Goal: Information Seeking & Learning: Learn about a topic

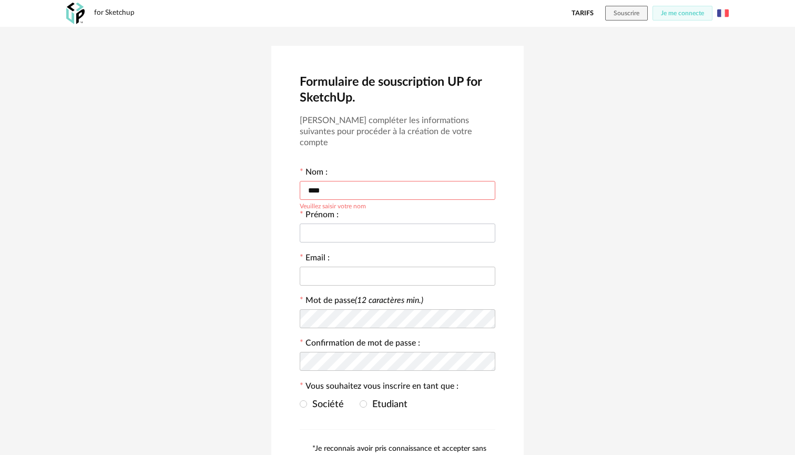
type input "****"
type input "**********"
click at [305, 400] on span at bounding box center [303, 403] width 7 height 7
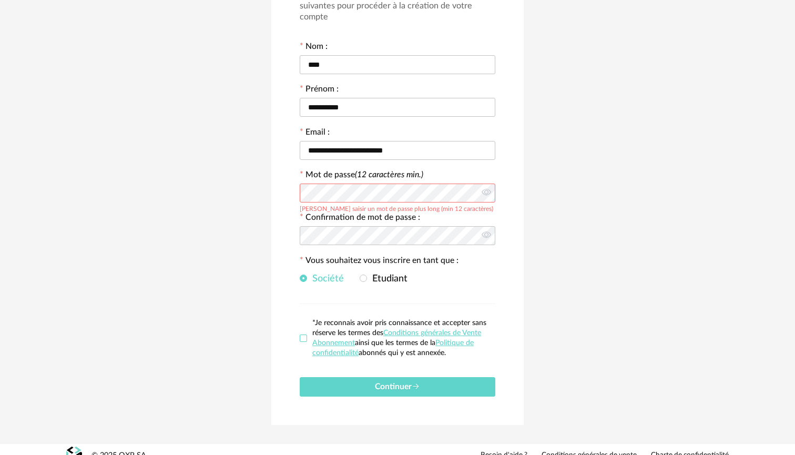
scroll to position [125, 0]
click at [305, 335] on span at bounding box center [303, 338] width 7 height 7
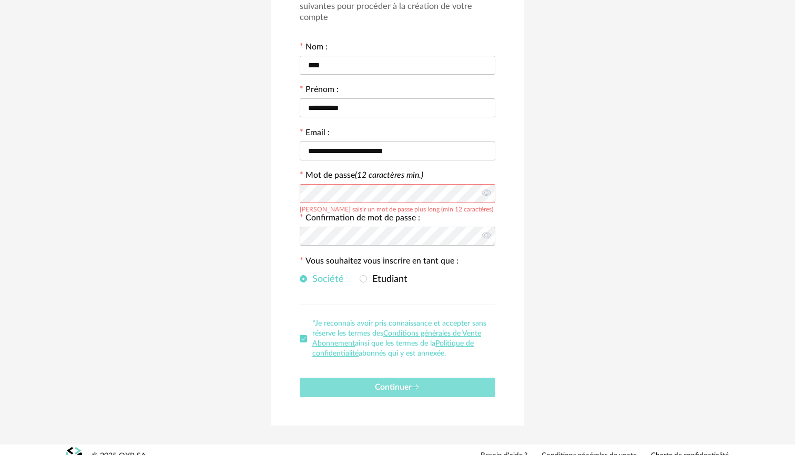
click at [389, 383] on span "Continuer" at bounding box center [397, 387] width 45 height 8
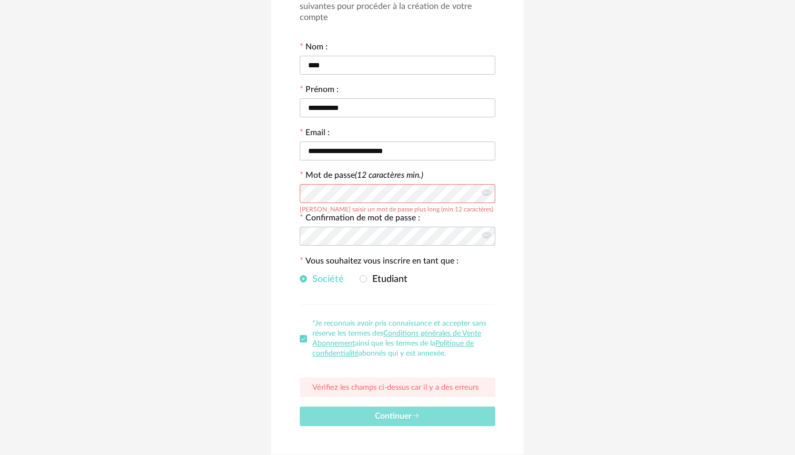
click at [392, 412] on span "Continuer" at bounding box center [397, 416] width 45 height 8
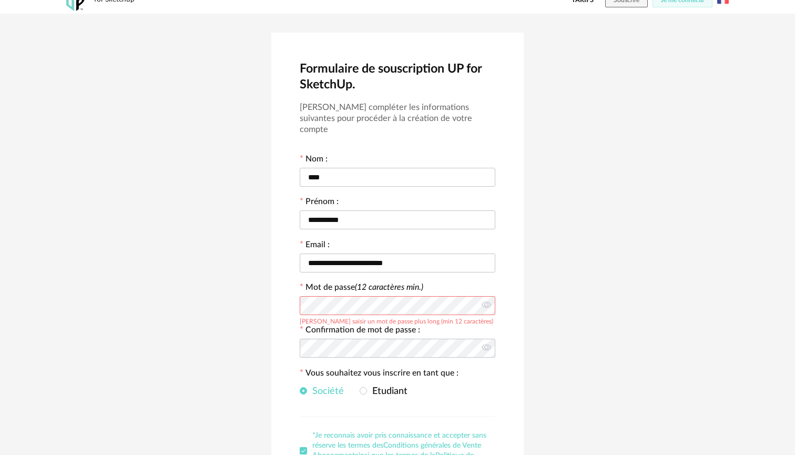
scroll to position [6, 0]
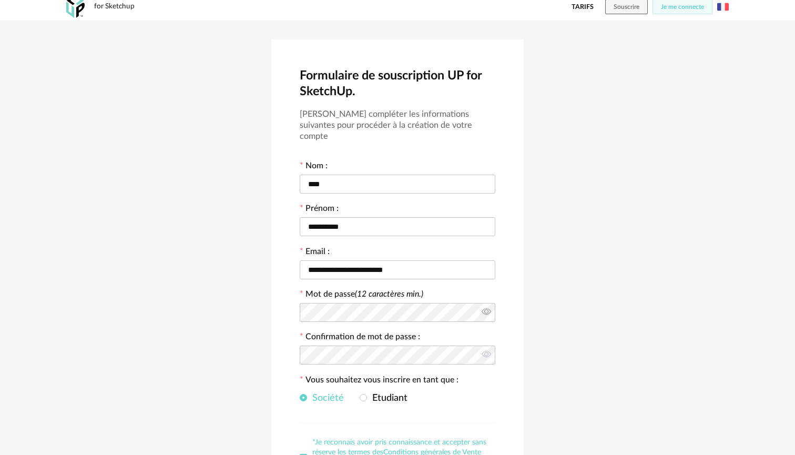
click at [487, 302] on icon at bounding box center [485, 312] width 13 height 21
click at [488, 344] on icon at bounding box center [485, 354] width 13 height 21
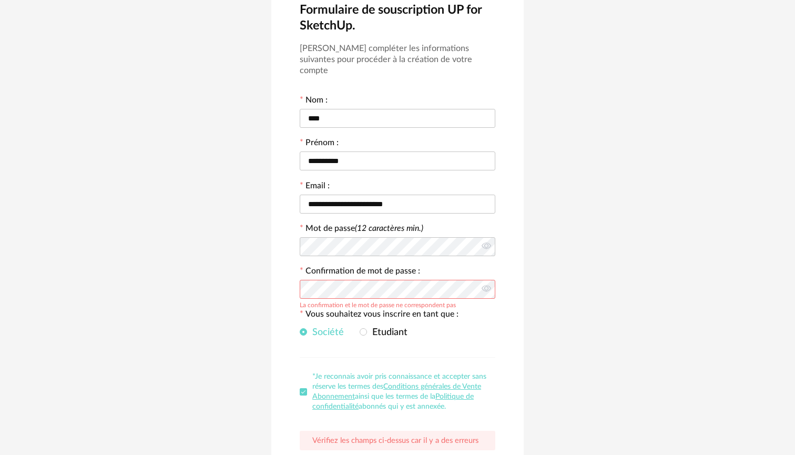
scroll to position [72, 0]
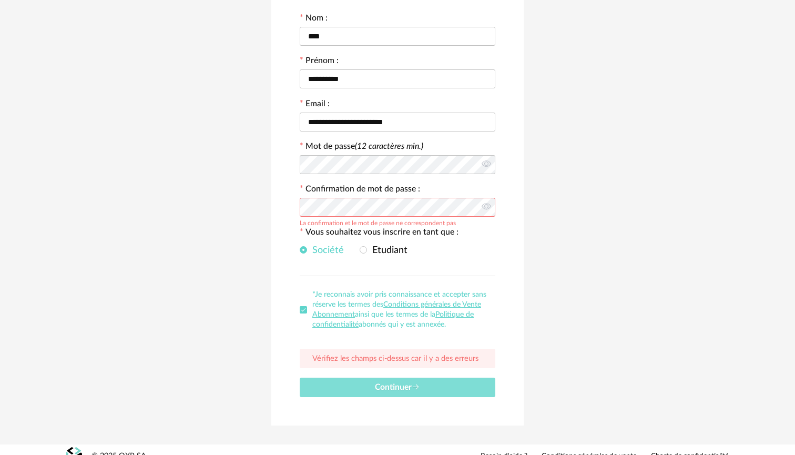
click at [390, 383] on span "Continuer" at bounding box center [397, 387] width 45 height 8
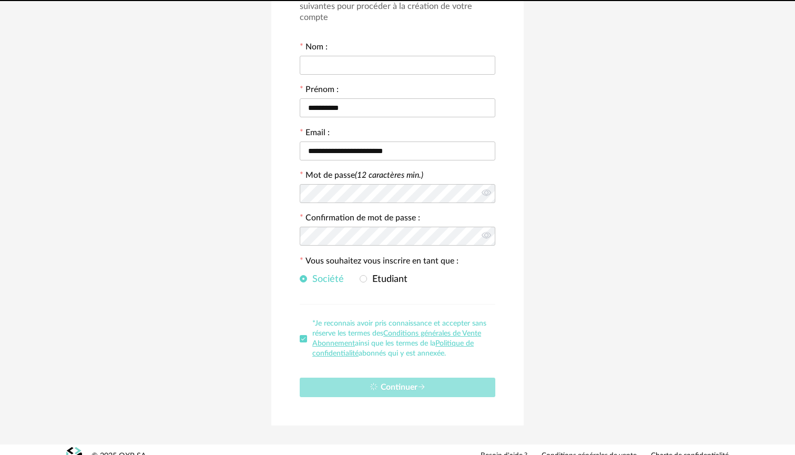
scroll to position [0, 0]
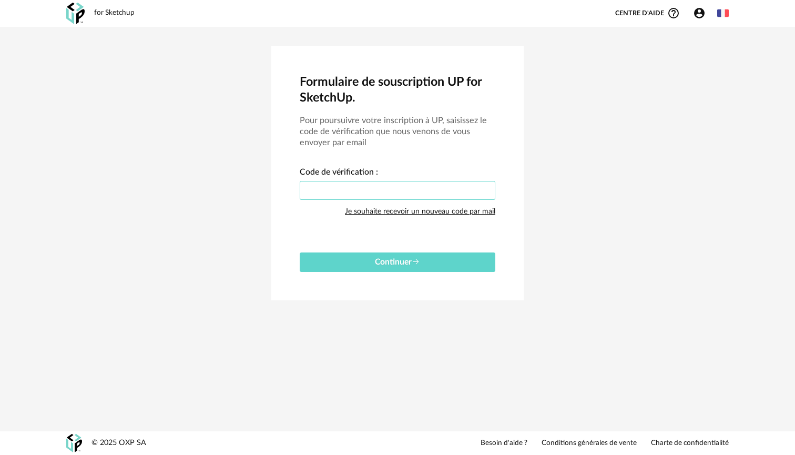
click at [344, 189] on input "text" at bounding box center [398, 190] width 196 height 19
paste input "****"
type input "****"
click at [393, 263] on span "Continuer" at bounding box center [397, 262] width 45 height 8
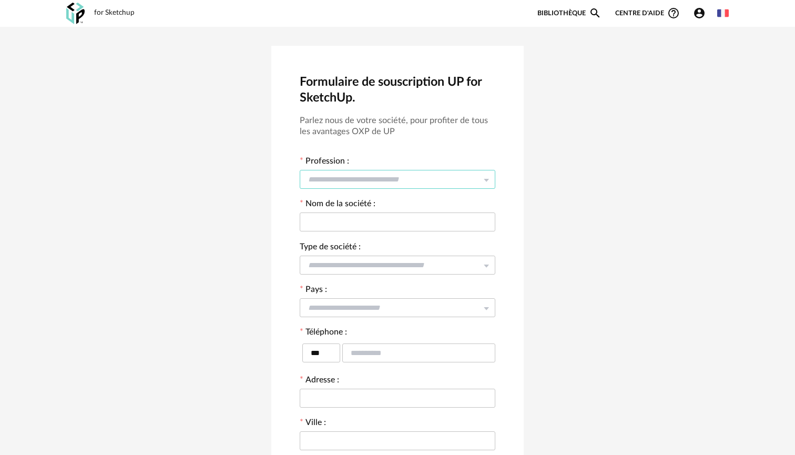
click at [351, 175] on input "text" at bounding box center [398, 179] width 196 height 19
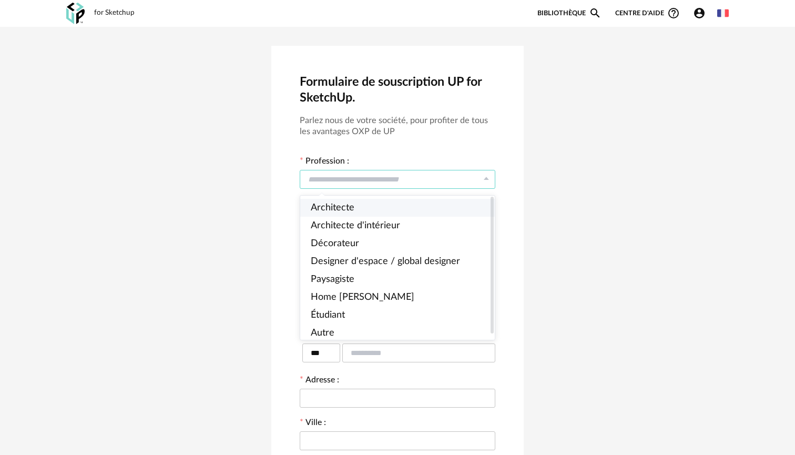
click at [350, 212] on span "Architecte" at bounding box center [333, 207] width 44 height 9
type input "**********"
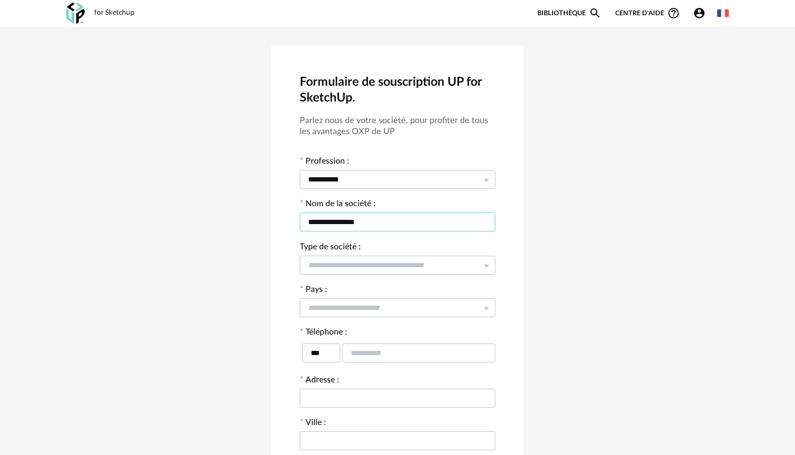
type input "**********"
click at [344, 264] on input "text" at bounding box center [398, 264] width 196 height 19
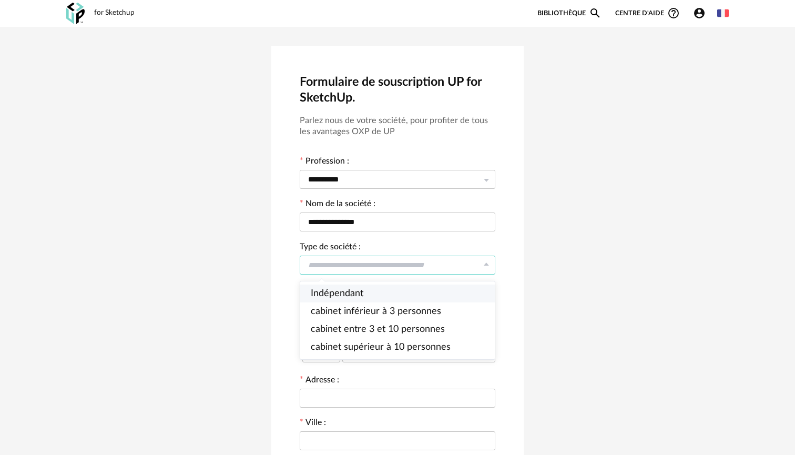
click at [344, 294] on span "Indépendant" at bounding box center [337, 293] width 53 height 9
type input "**********"
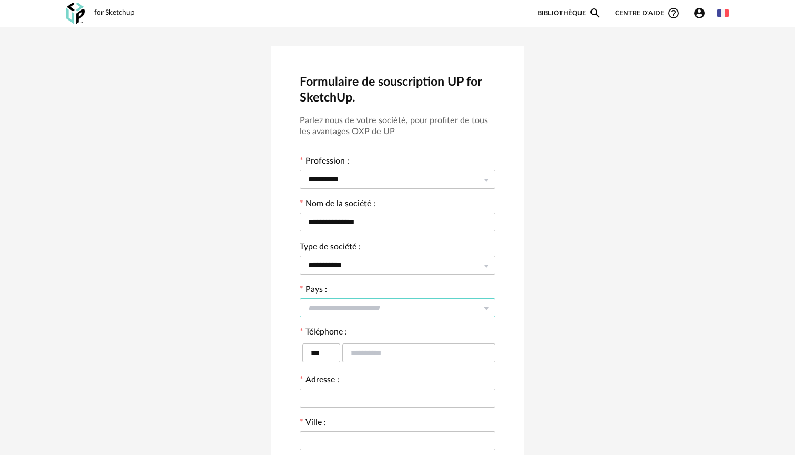
click at [352, 308] on input "text" at bounding box center [398, 307] width 196 height 19
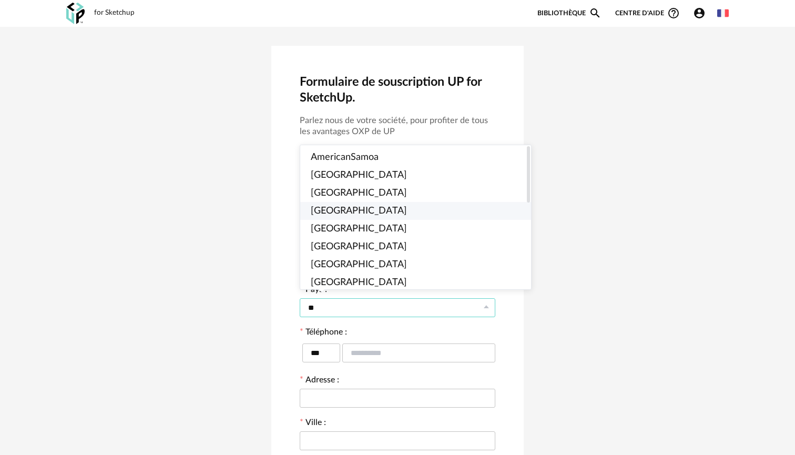
click at [341, 211] on span "Cameroon" at bounding box center [359, 210] width 96 height 9
type input "********"
type input "****"
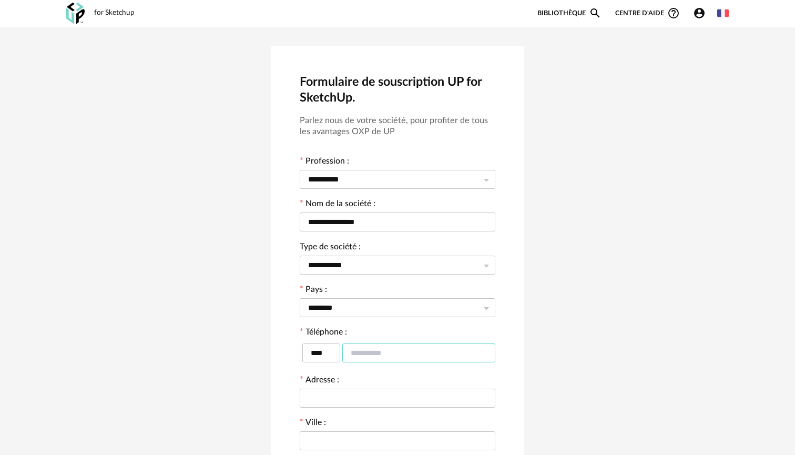
click at [383, 351] on input "text" at bounding box center [418, 352] width 153 height 19
type input "*********"
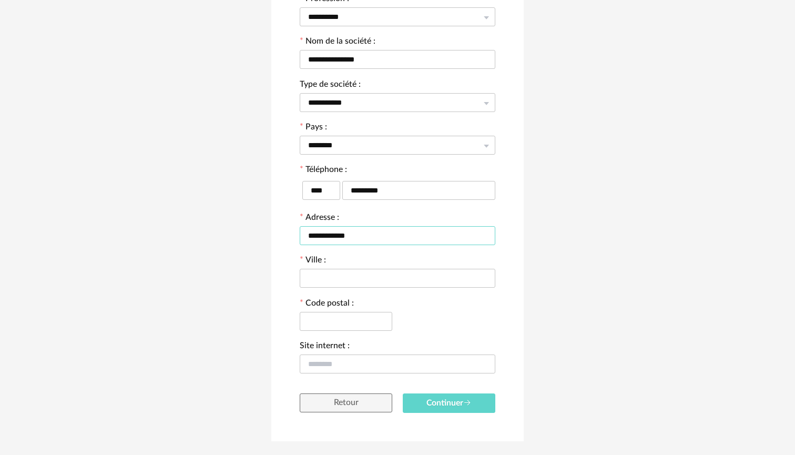
scroll to position [169, 0]
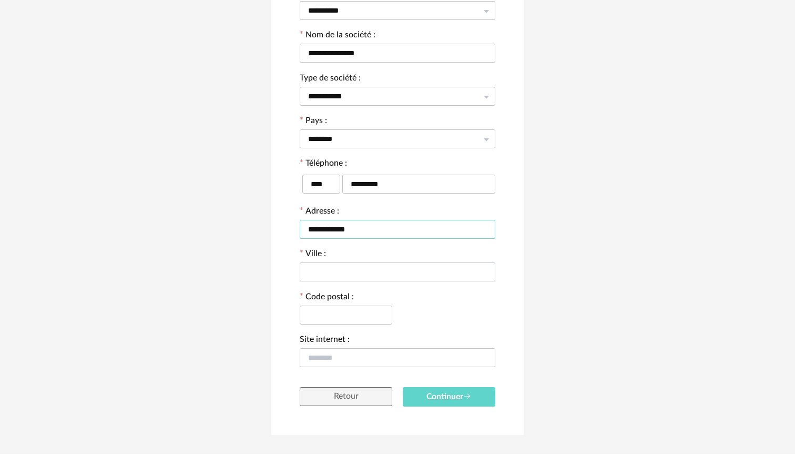
type input "**********"
type input "*******"
type input "*****"
click at [445, 394] on span "Continuer" at bounding box center [448, 396] width 45 height 8
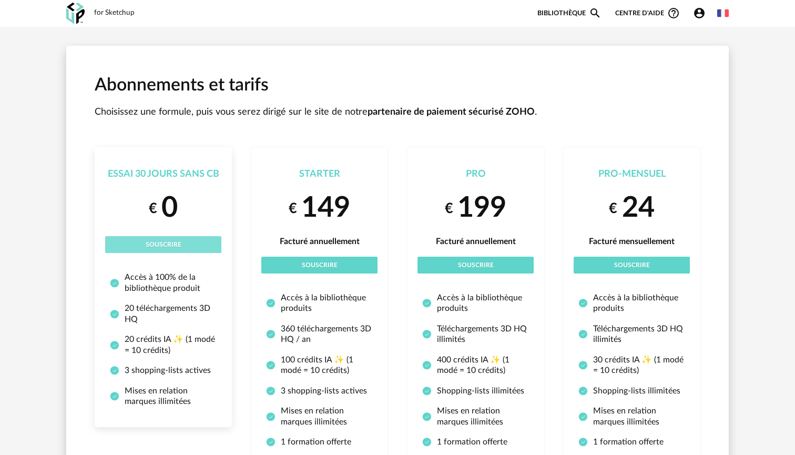
click at [161, 242] on span "Souscrire" at bounding box center [164, 244] width 36 height 6
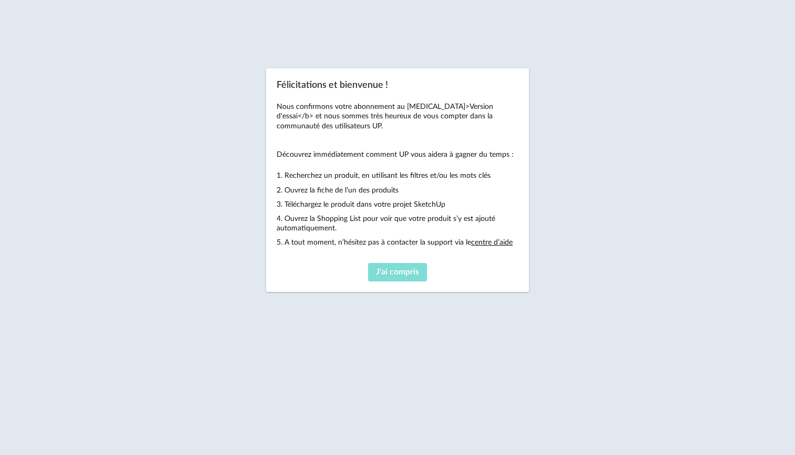
click at [396, 272] on span "J'ai compris" at bounding box center [397, 272] width 43 height 8
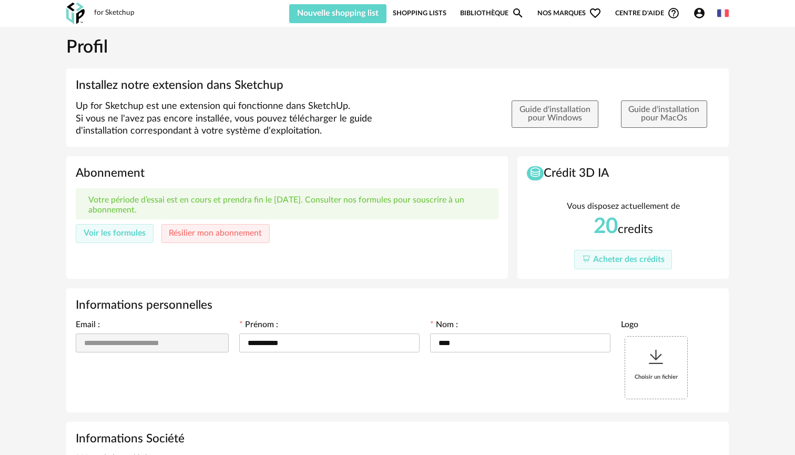
click at [484, 12] on link "Bibliothèque Magnify icon" at bounding box center [492, 13] width 64 height 20
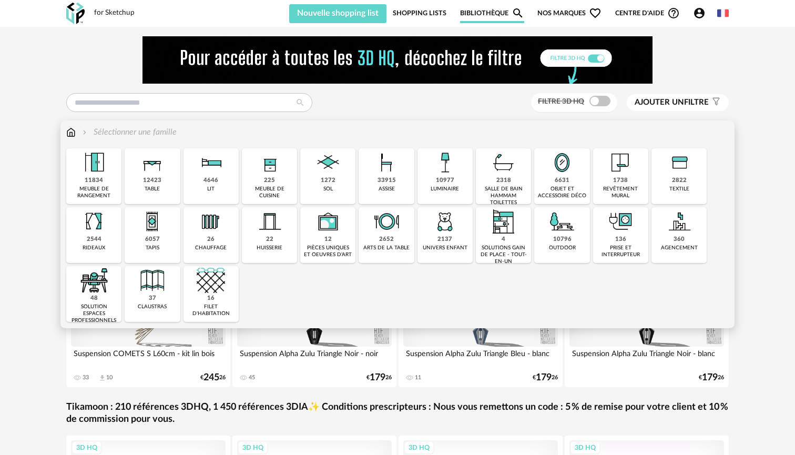
click at [97, 171] on img at bounding box center [94, 162] width 28 height 28
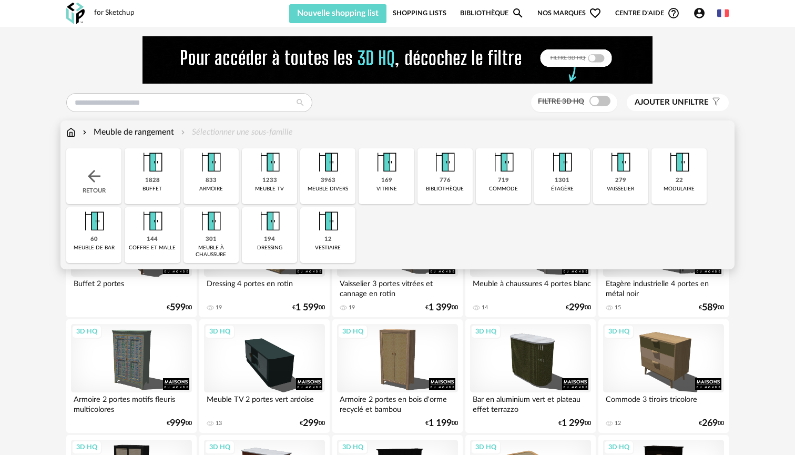
click at [133, 133] on div "Meuble de rangement" at bounding box center [127, 132] width 94 height 12
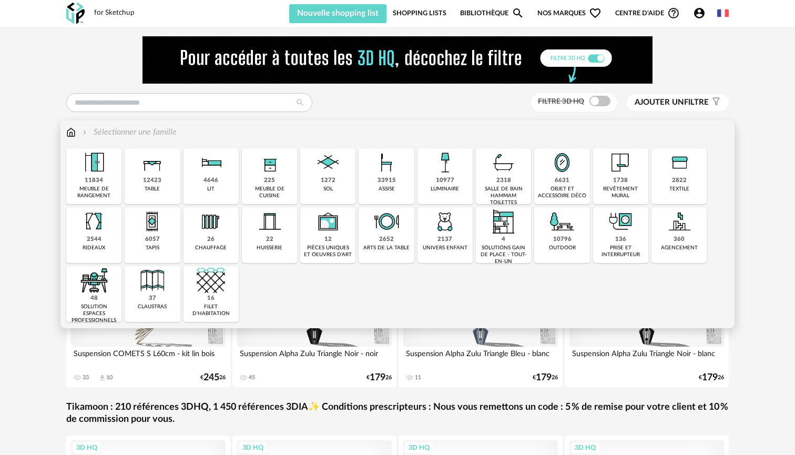
click at [94, 291] on img at bounding box center [94, 280] width 28 height 28
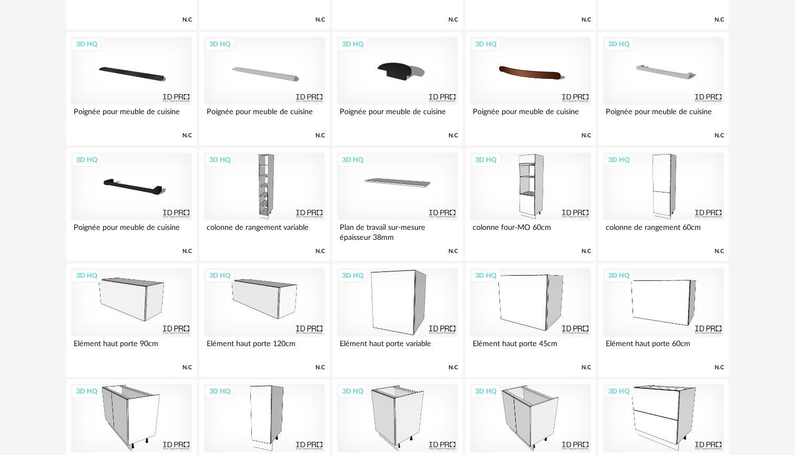
scroll to position [751, 0]
click at [288, 186] on div "3D HQ" at bounding box center [264, 186] width 121 height 68
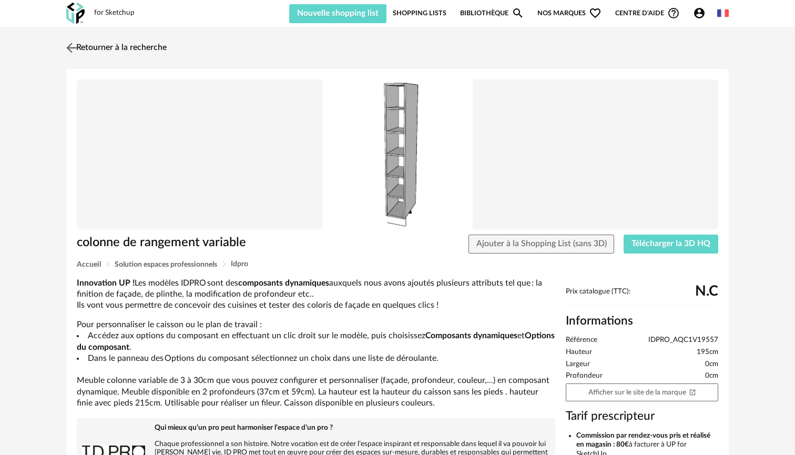
click at [72, 53] on img at bounding box center [71, 47] width 15 height 15
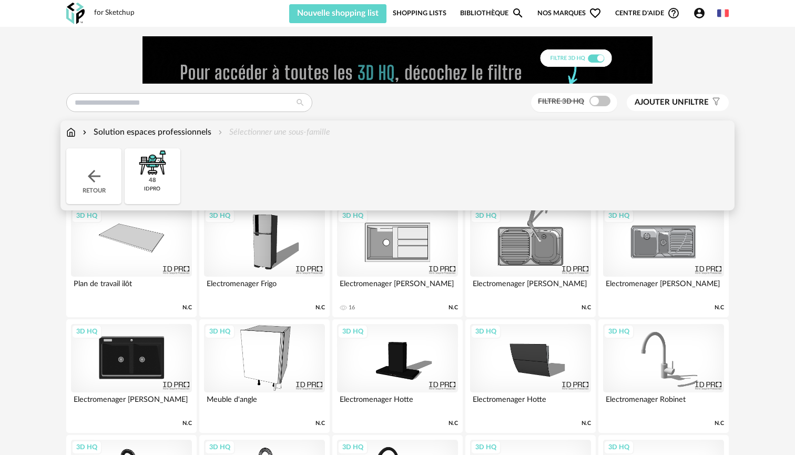
click at [163, 134] on div "Solution espaces professionnels" at bounding box center [145, 132] width 131 height 12
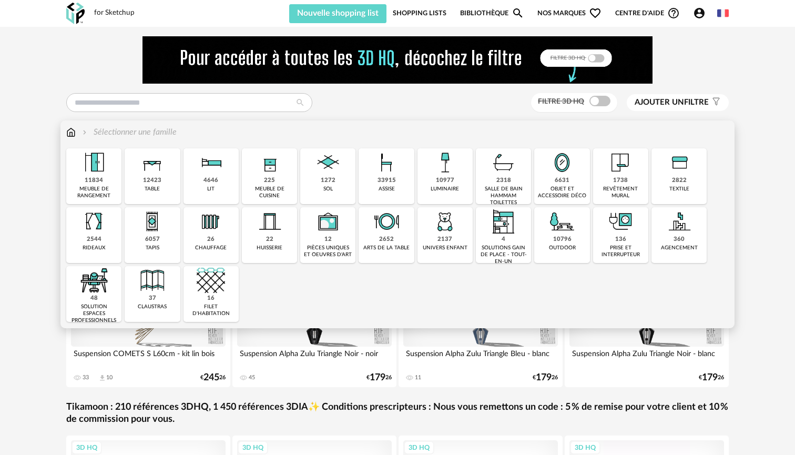
click at [95, 224] on img at bounding box center [94, 221] width 28 height 28
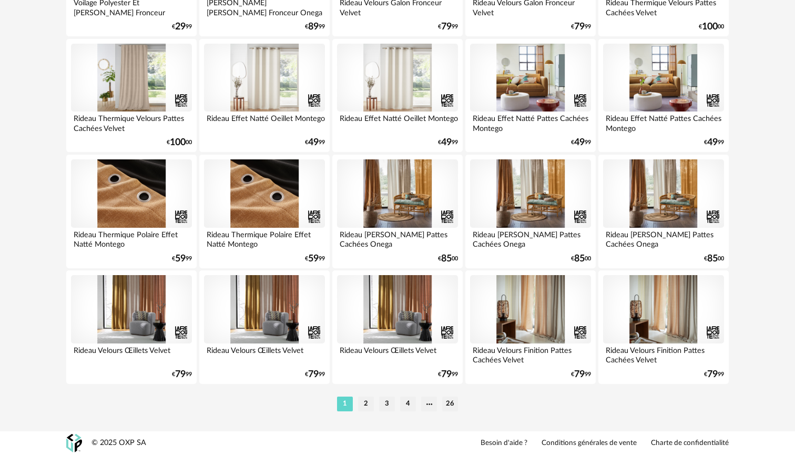
scroll to position [2139, 0]
click at [368, 406] on li "2" at bounding box center [366, 403] width 16 height 15
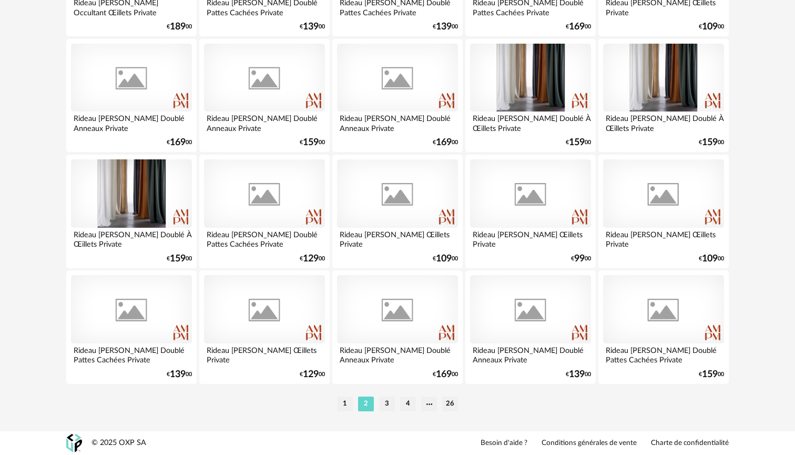
scroll to position [2139, 0]
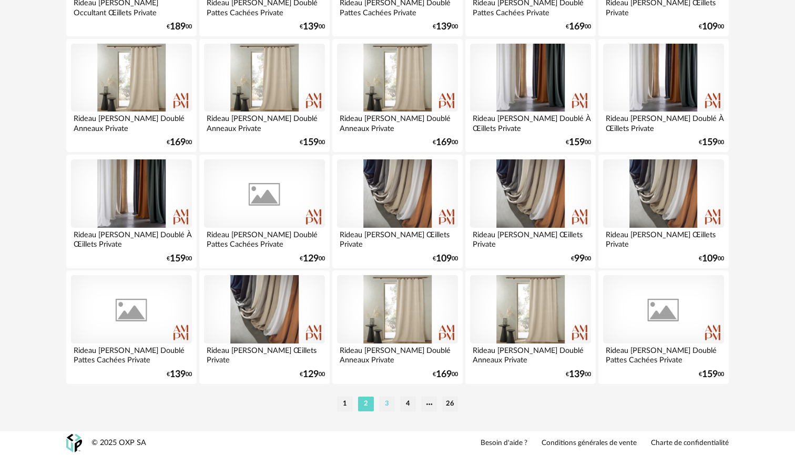
click at [388, 409] on li "3" at bounding box center [387, 403] width 16 height 15
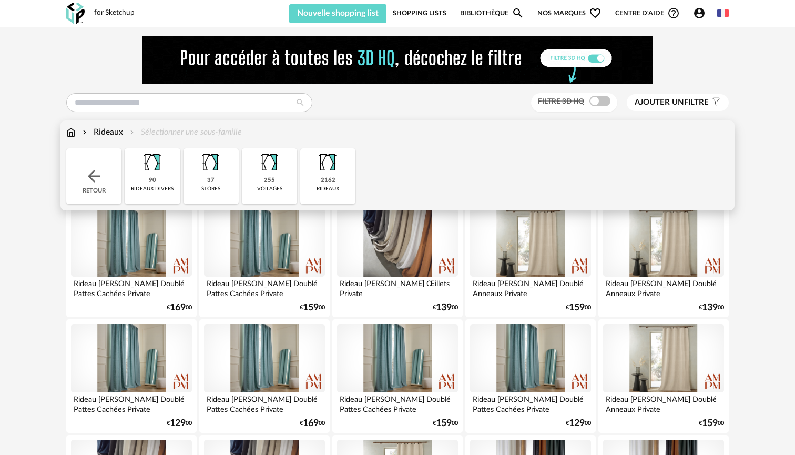
click at [74, 132] on img at bounding box center [70, 132] width 9 height 12
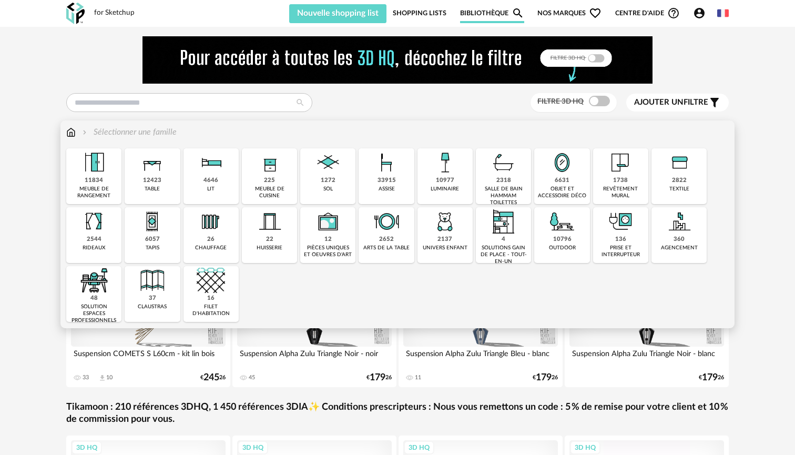
click at [501, 226] on img at bounding box center [503, 221] width 28 height 28
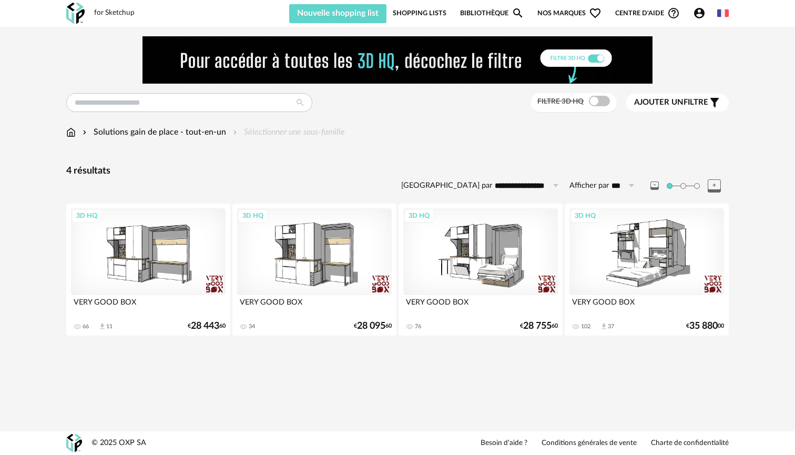
click at [128, 243] on div "3D HQ" at bounding box center [148, 251] width 155 height 87
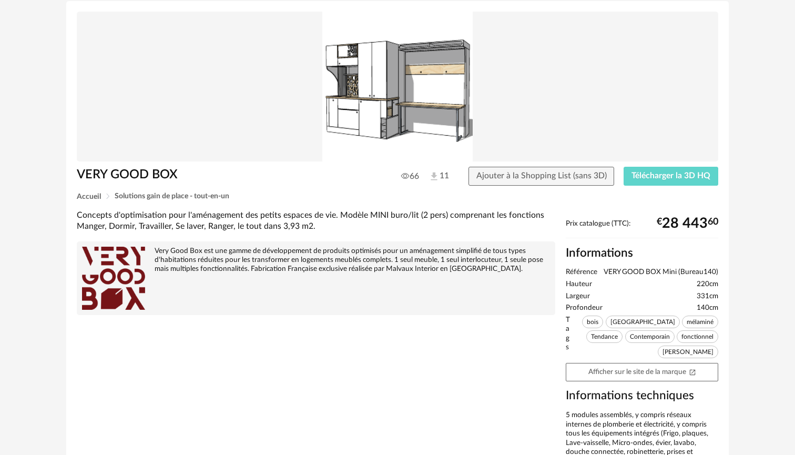
scroll to position [64, 0]
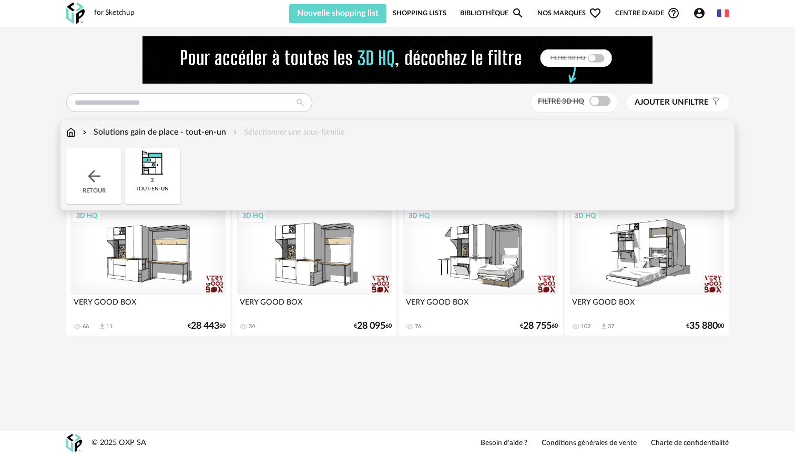
click at [178, 132] on div "Solutions gain de place - tout-en-un" at bounding box center [153, 132] width 146 height 12
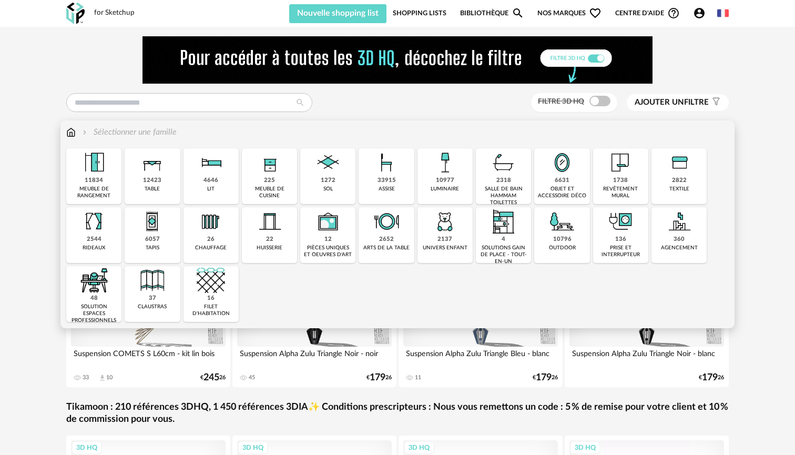
click at [158, 283] on img at bounding box center [152, 280] width 28 height 28
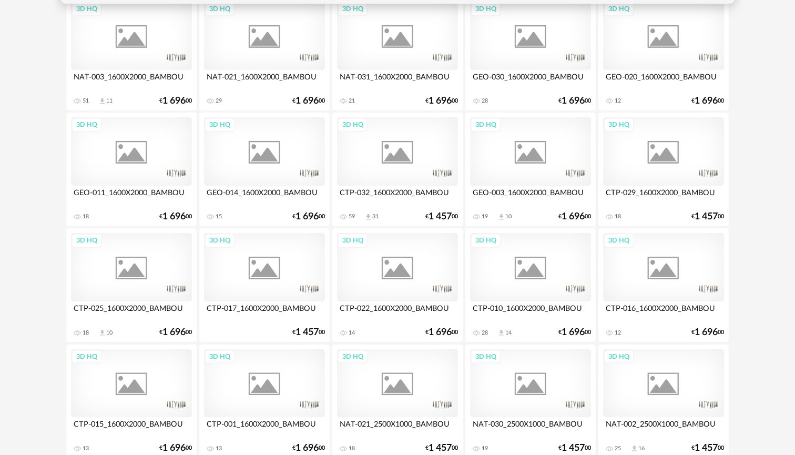
scroll to position [207, 0]
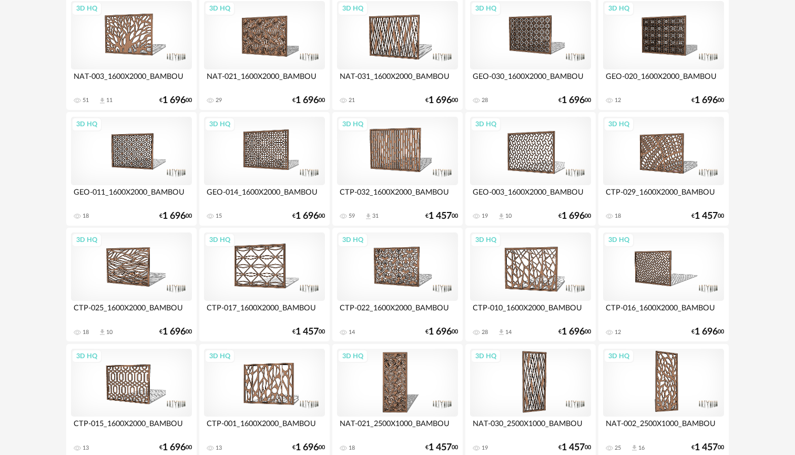
click at [384, 302] on div "CTP-022_1600X2000_BAMBOU" at bounding box center [397, 311] width 121 height 21
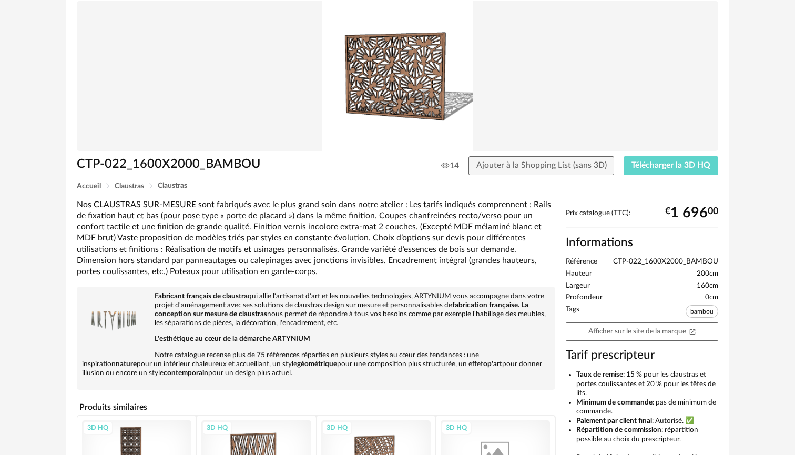
scroll to position [82, 0]
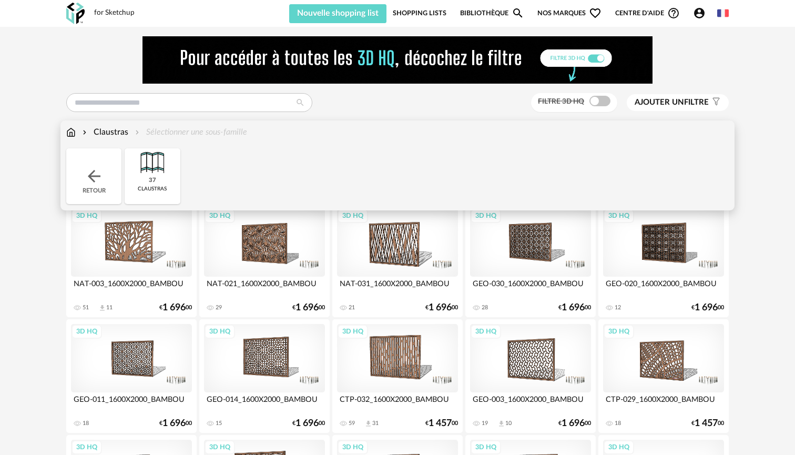
click at [73, 133] on img at bounding box center [70, 132] width 9 height 12
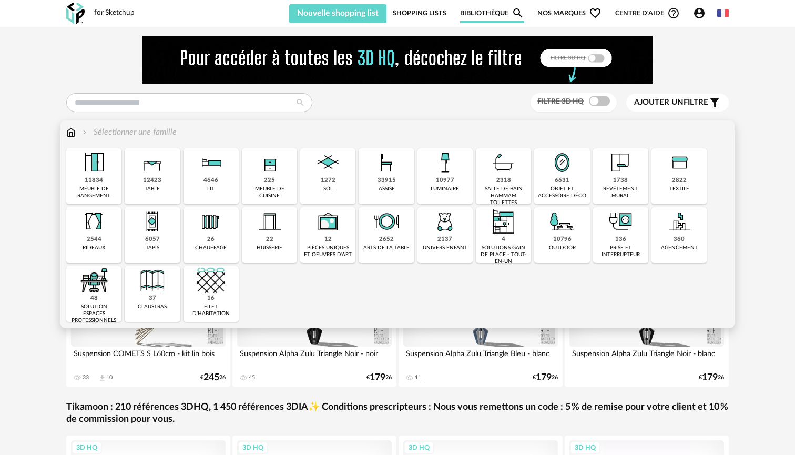
click at [271, 171] on img at bounding box center [269, 162] width 28 height 28
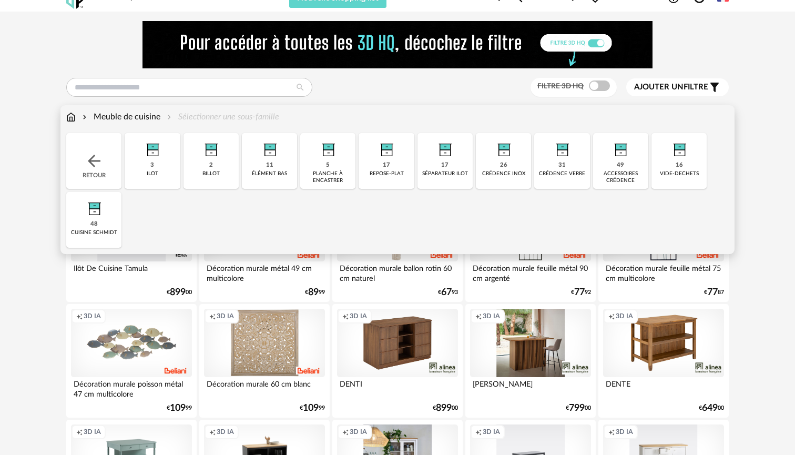
scroll to position [17, 0]
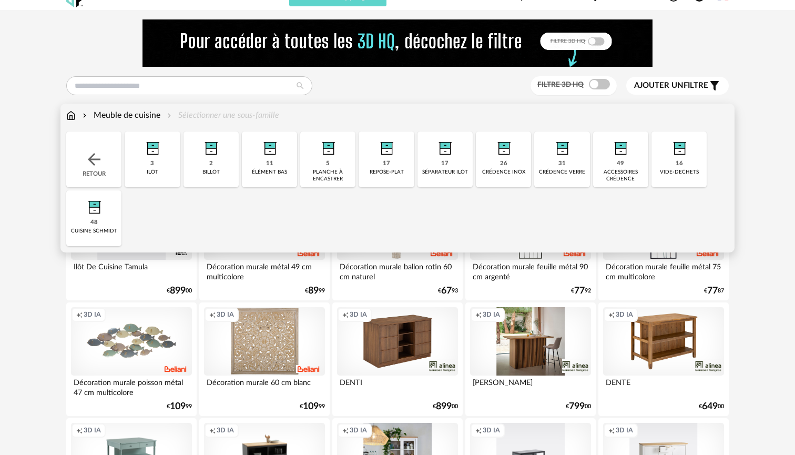
click at [95, 219] on div "48" at bounding box center [93, 223] width 7 height 8
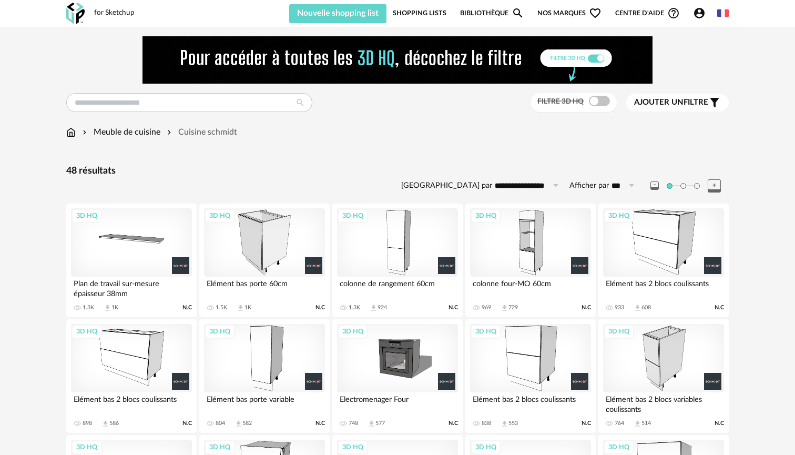
click at [485, 9] on link "Bibliothèque Magnify icon" at bounding box center [492, 13] width 64 height 20
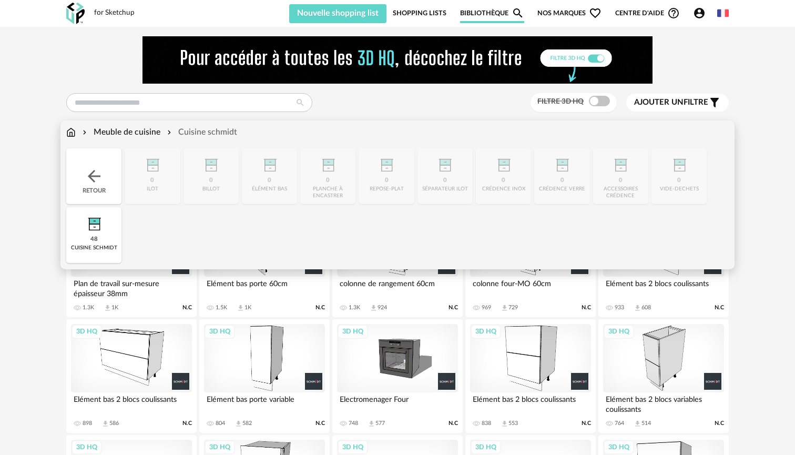
click at [105, 132] on div "Meuble de cuisine" at bounding box center [120, 132] width 80 height 12
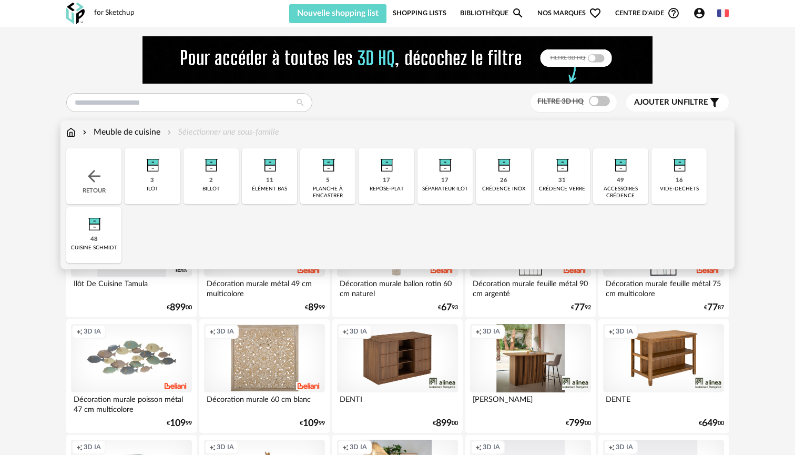
click at [105, 131] on div "Meuble de cuisine" at bounding box center [120, 132] width 80 height 12
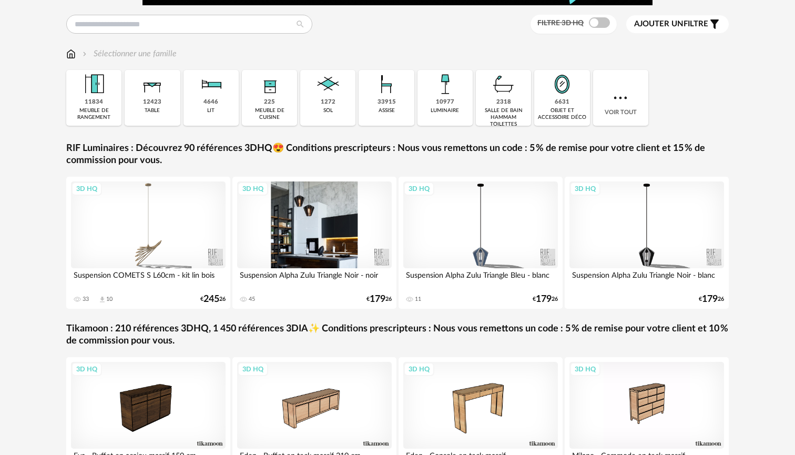
scroll to position [76, 0]
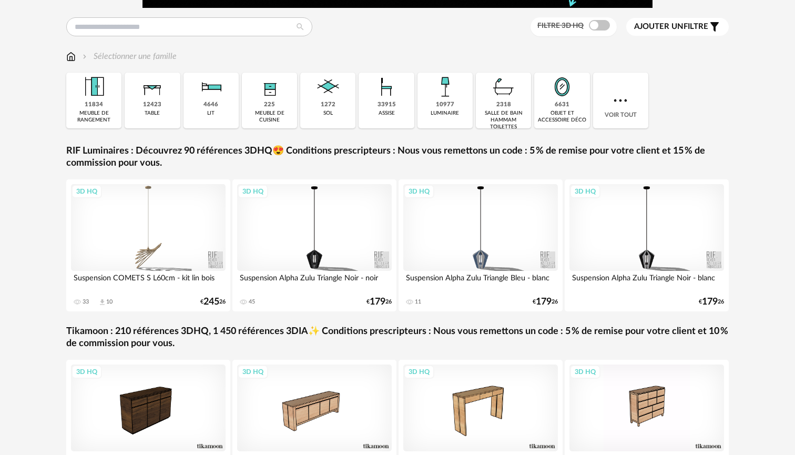
click at [557, 148] on link "RIF Luminaires : Découvrez 90 références 3DHQ😍 Conditions prescripteurs : Nous …" at bounding box center [397, 157] width 662 height 25
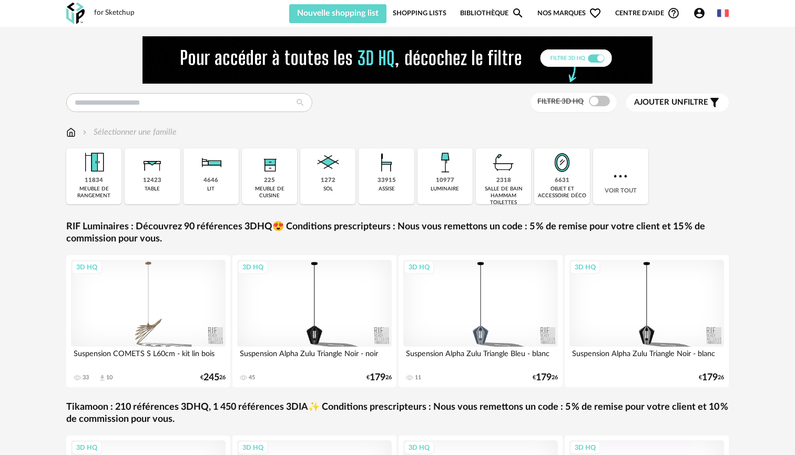
scroll to position [0, 0]
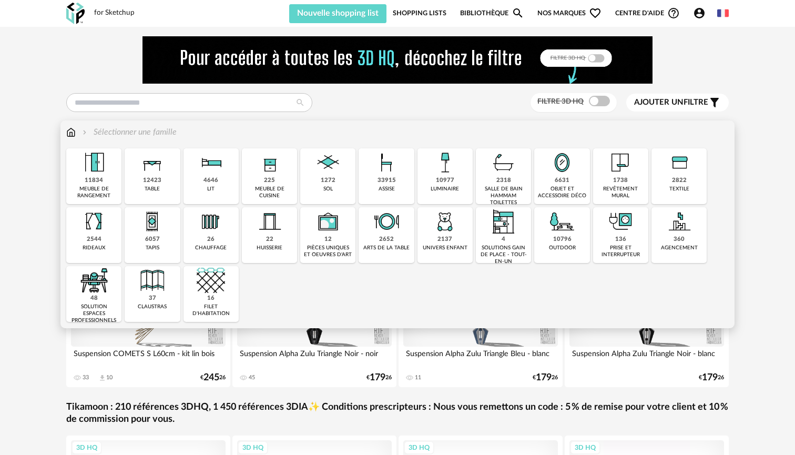
click at [282, 201] on div "225 meuble de cuisine" at bounding box center [269, 176] width 55 height 56
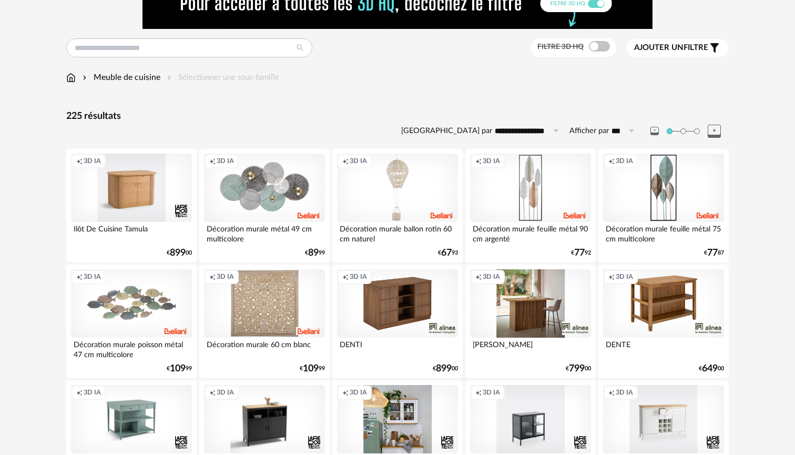
scroll to position [63, 0]
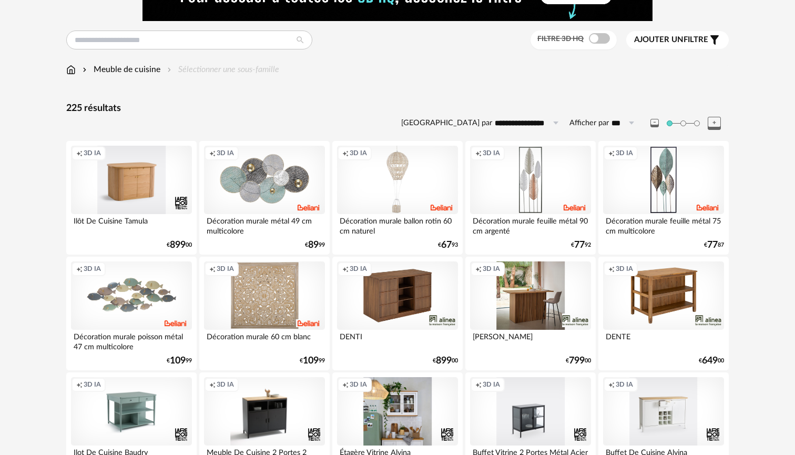
click at [535, 300] on div "Creation icon 3D IA" at bounding box center [530, 295] width 121 height 68
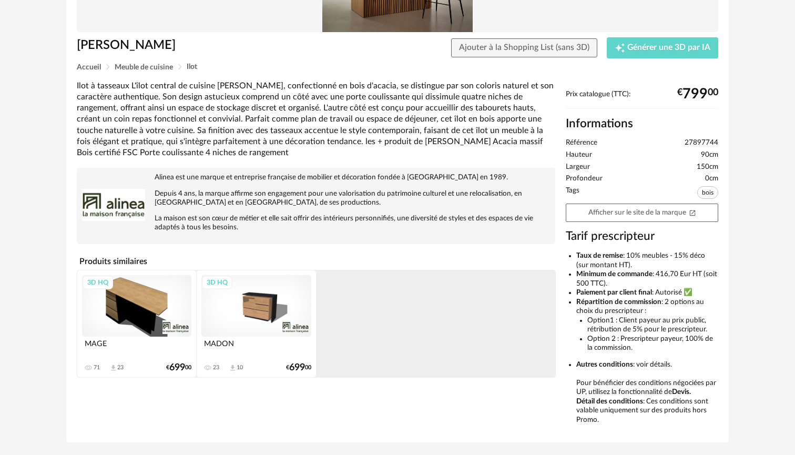
scroll to position [193, 0]
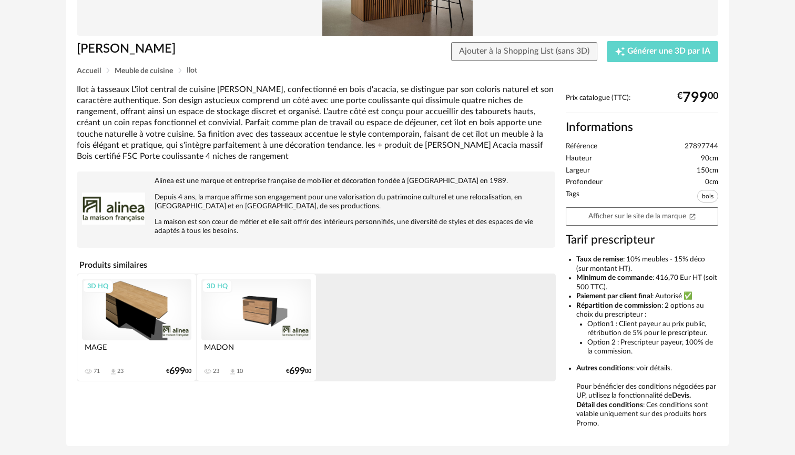
click at [142, 307] on div "3D HQ" at bounding box center [136, 310] width 109 height 62
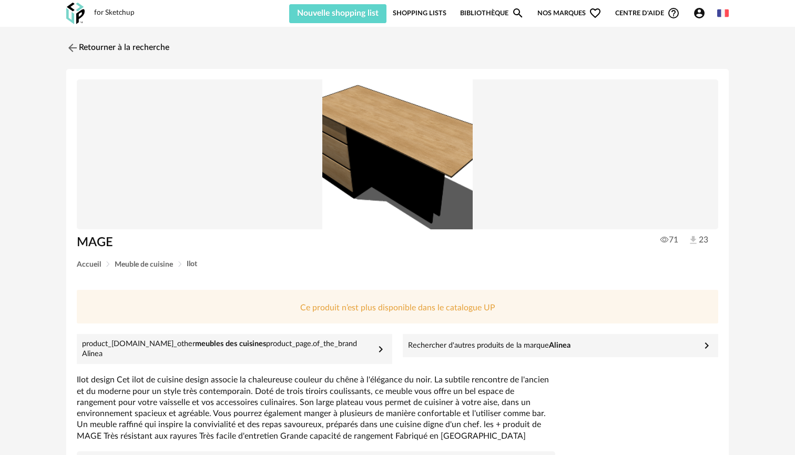
click at [489, 12] on link "Bibliothèque Magnify icon" at bounding box center [492, 13] width 64 height 20
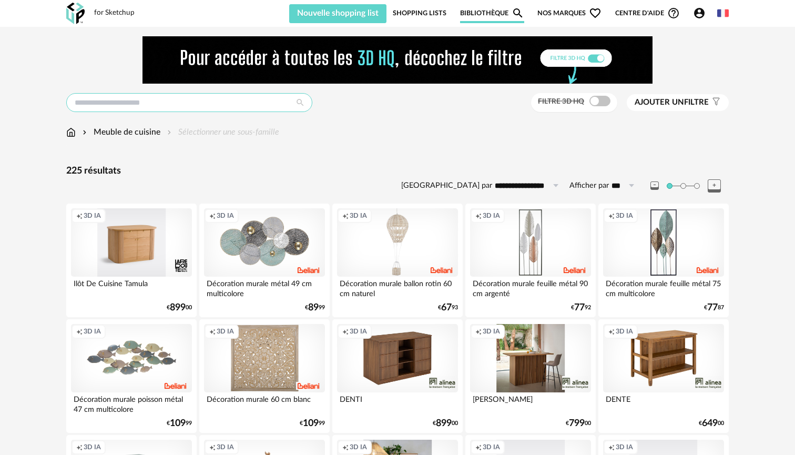
click at [255, 106] on input "text" at bounding box center [189, 102] width 246 height 19
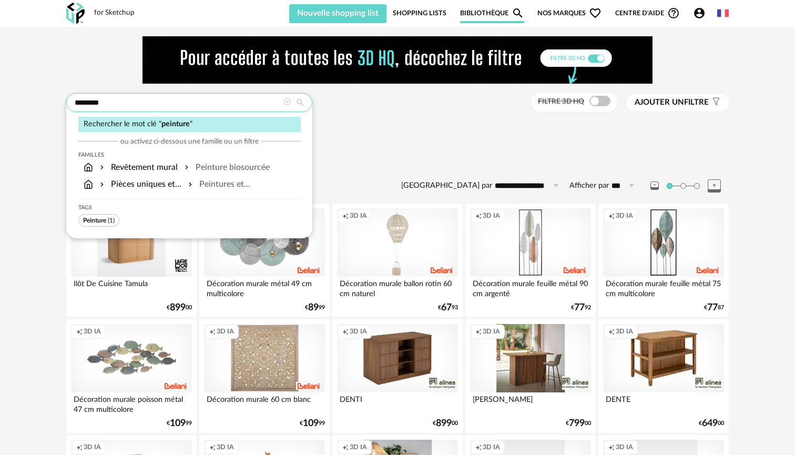
type input "********"
type input "**********"
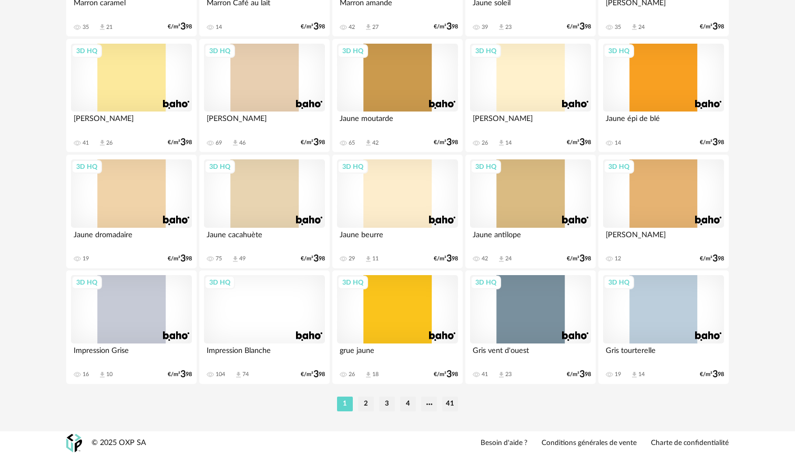
scroll to position [2139, 0]
click at [366, 406] on li "2" at bounding box center [366, 403] width 16 height 15
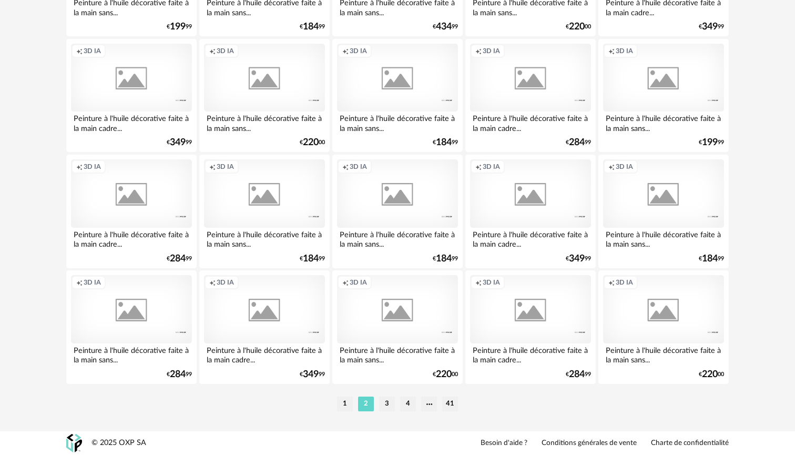
scroll to position [2139, 0]
click at [386, 405] on li "3" at bounding box center [387, 403] width 16 height 15
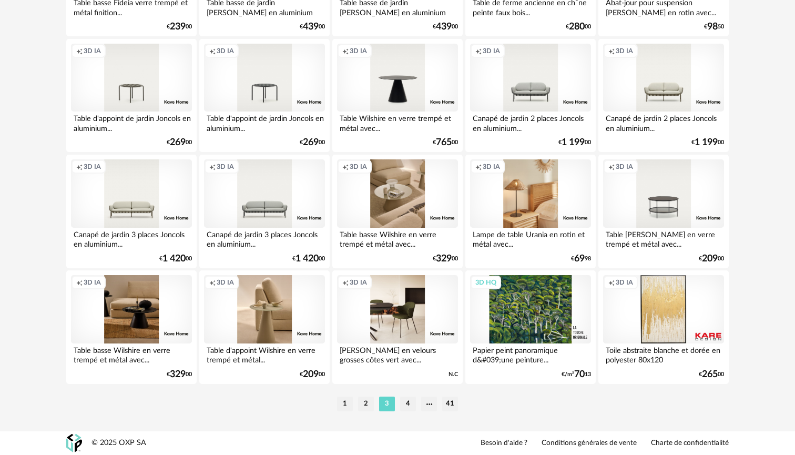
scroll to position [2139, 0]
click at [409, 405] on li "4" at bounding box center [408, 403] width 16 height 15
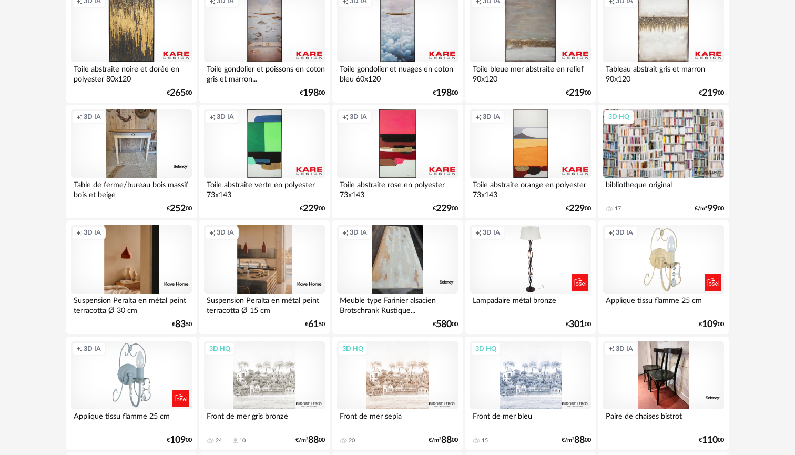
scroll to position [213, 0]
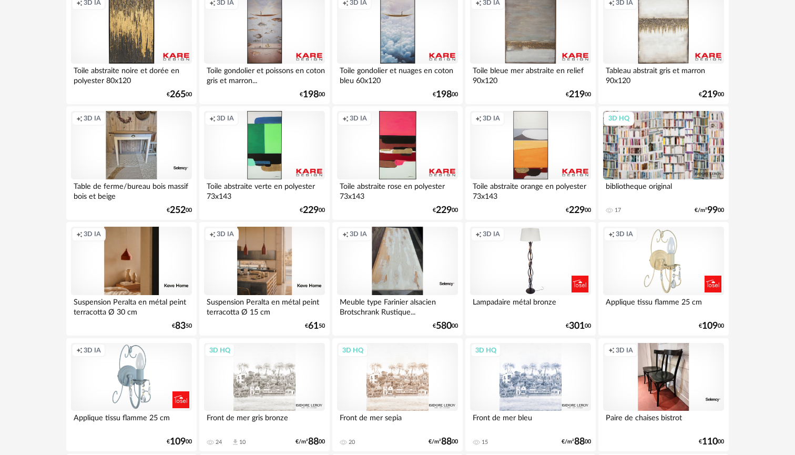
click at [663, 147] on div "3D HQ" at bounding box center [663, 145] width 121 height 68
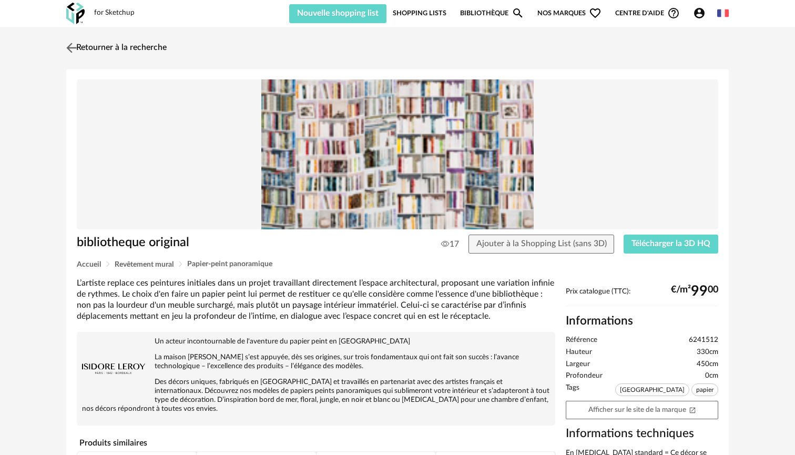
click at [70, 49] on img at bounding box center [71, 47] width 15 height 15
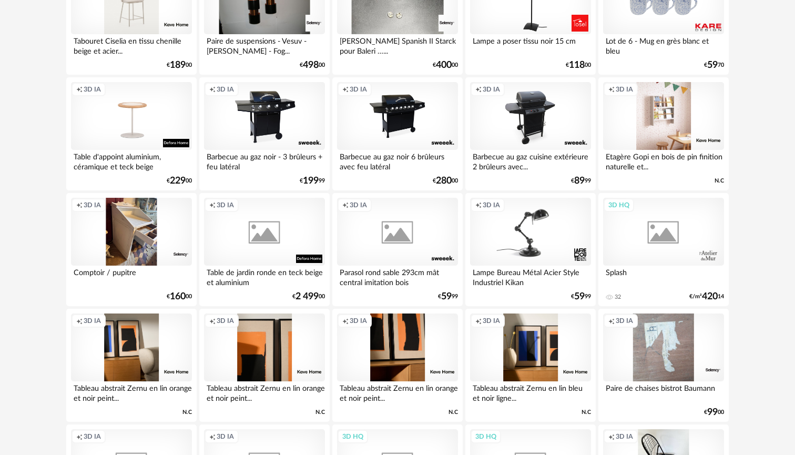
scroll to position [1749, 0]
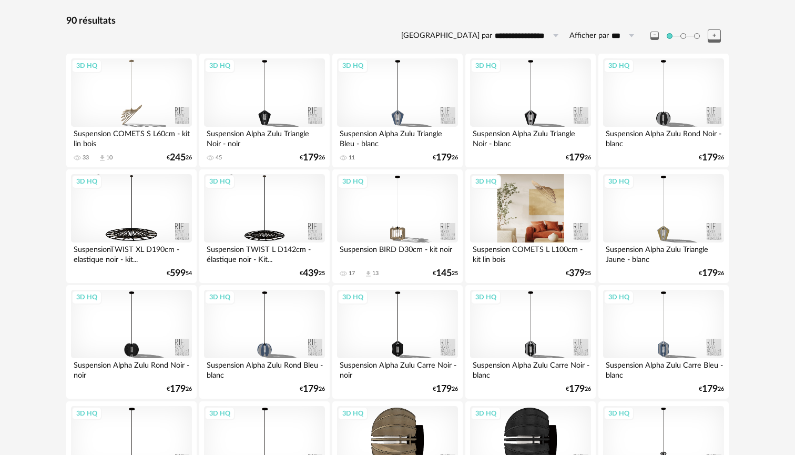
scroll to position [150, 0]
click at [510, 202] on div "3D HQ" at bounding box center [530, 208] width 121 height 68
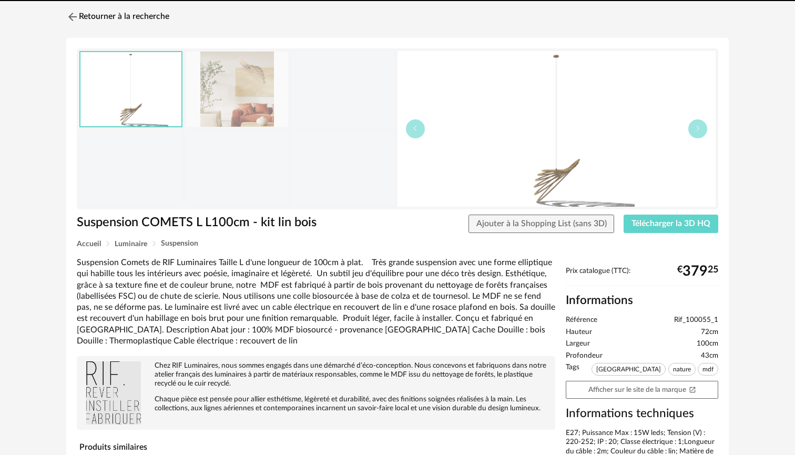
scroll to position [42, 0]
